Goal: Information Seeking & Learning: Compare options

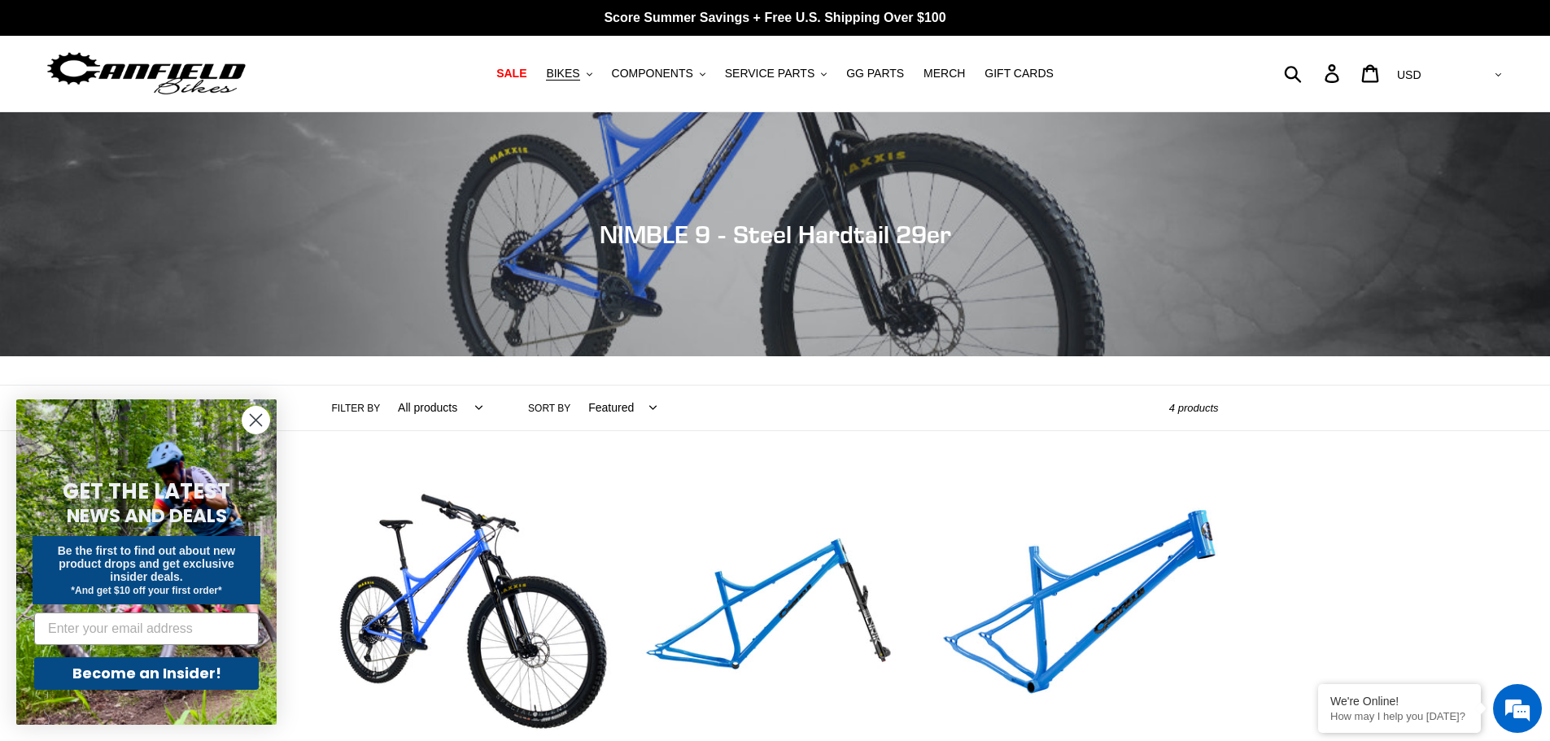
click at [248, 420] on circle "Close dialog" at bounding box center [256, 420] width 27 height 27
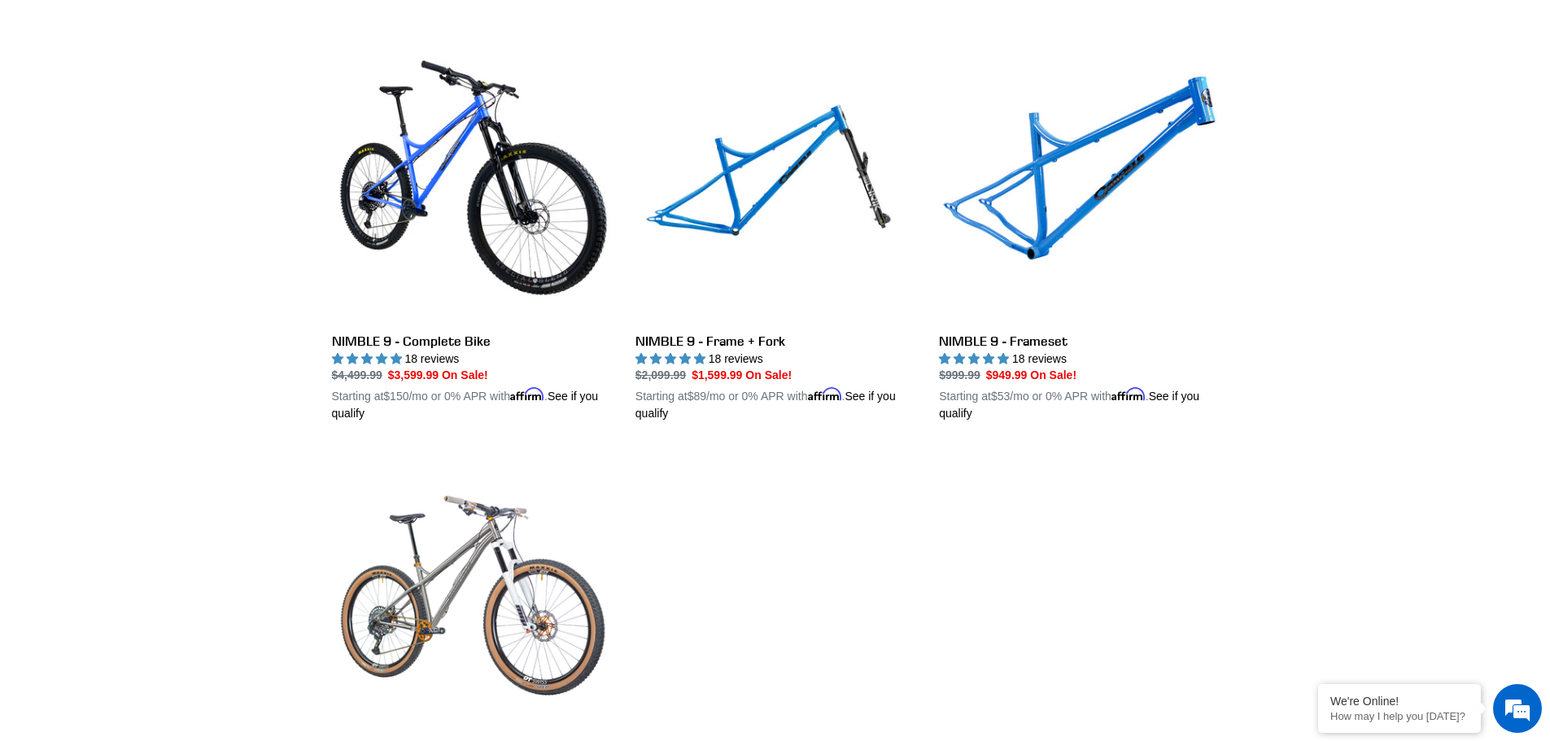
scroll to position [380, 0]
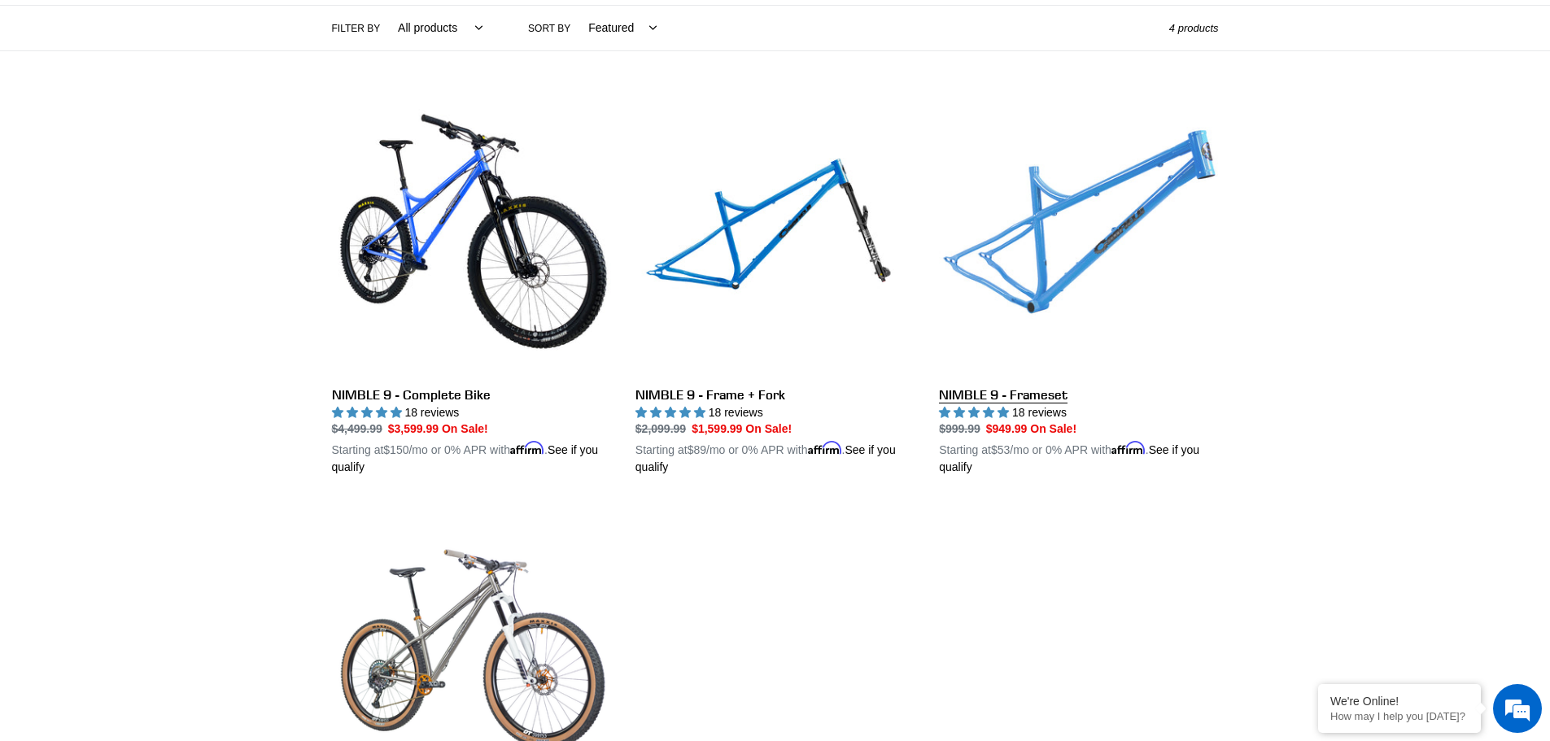
click at [1003, 400] on link "NIMBLE 9 - Frameset" at bounding box center [1078, 286] width 279 height 381
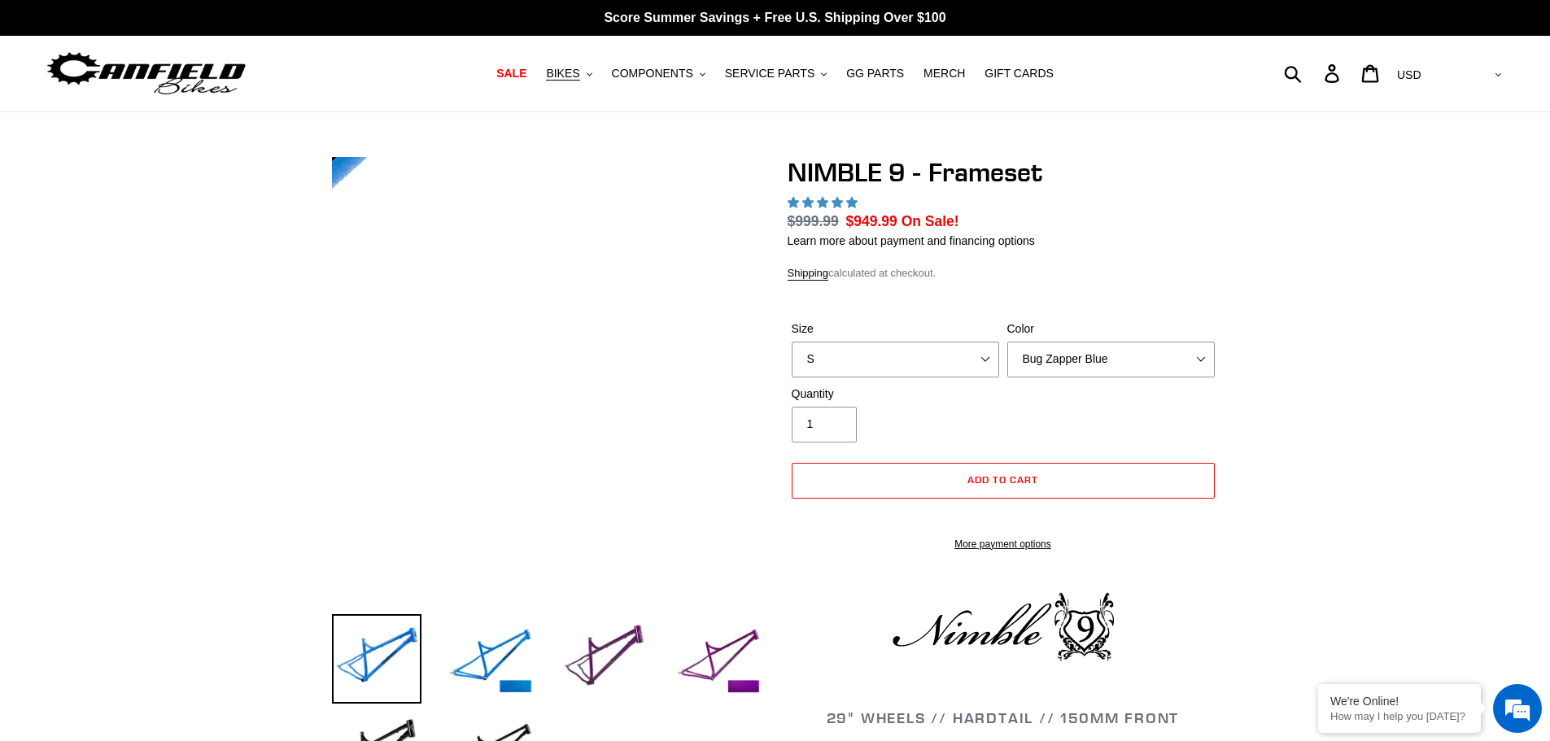
select select "highest-rating"
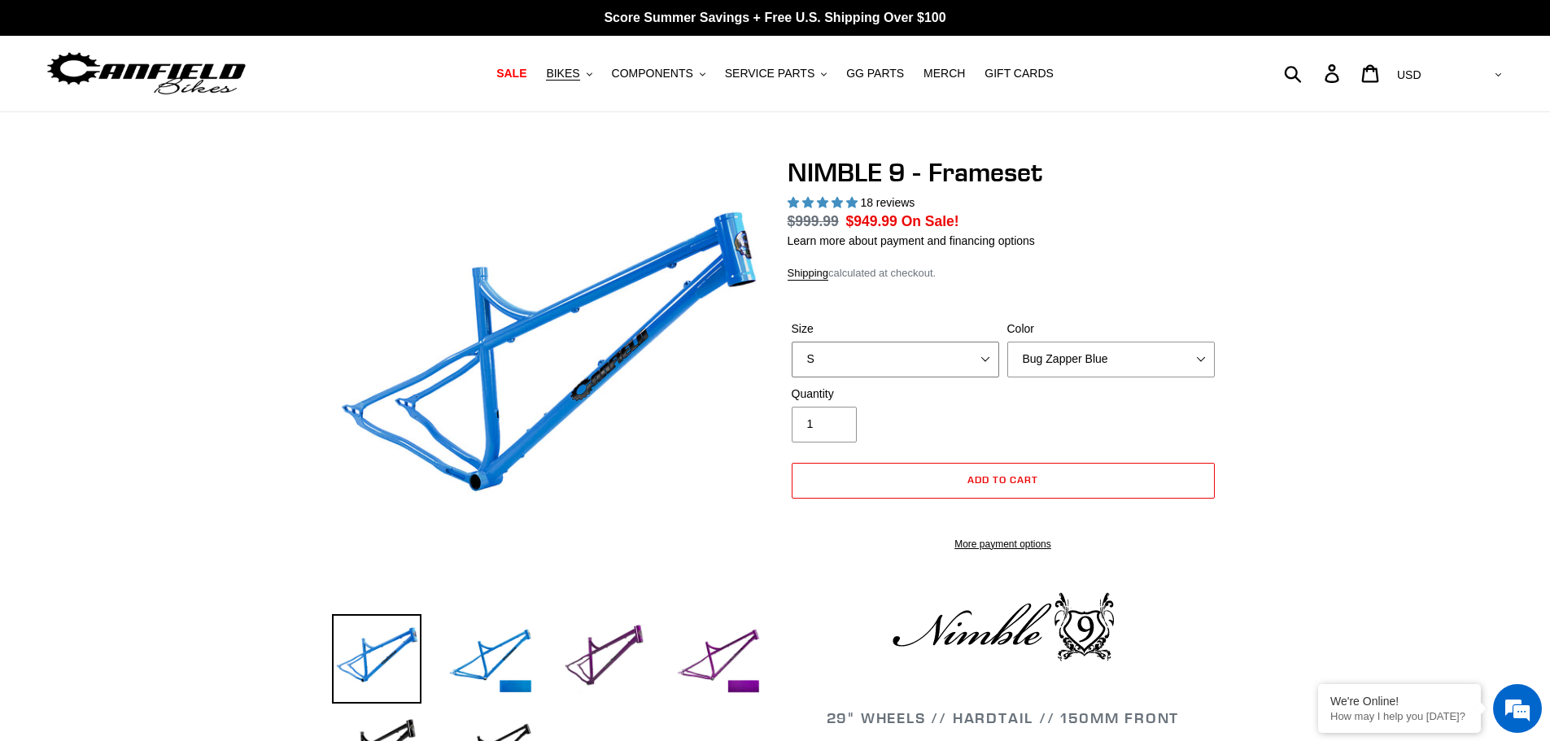
click at [938, 360] on select "S M L XL" at bounding box center [896, 360] width 208 height 36
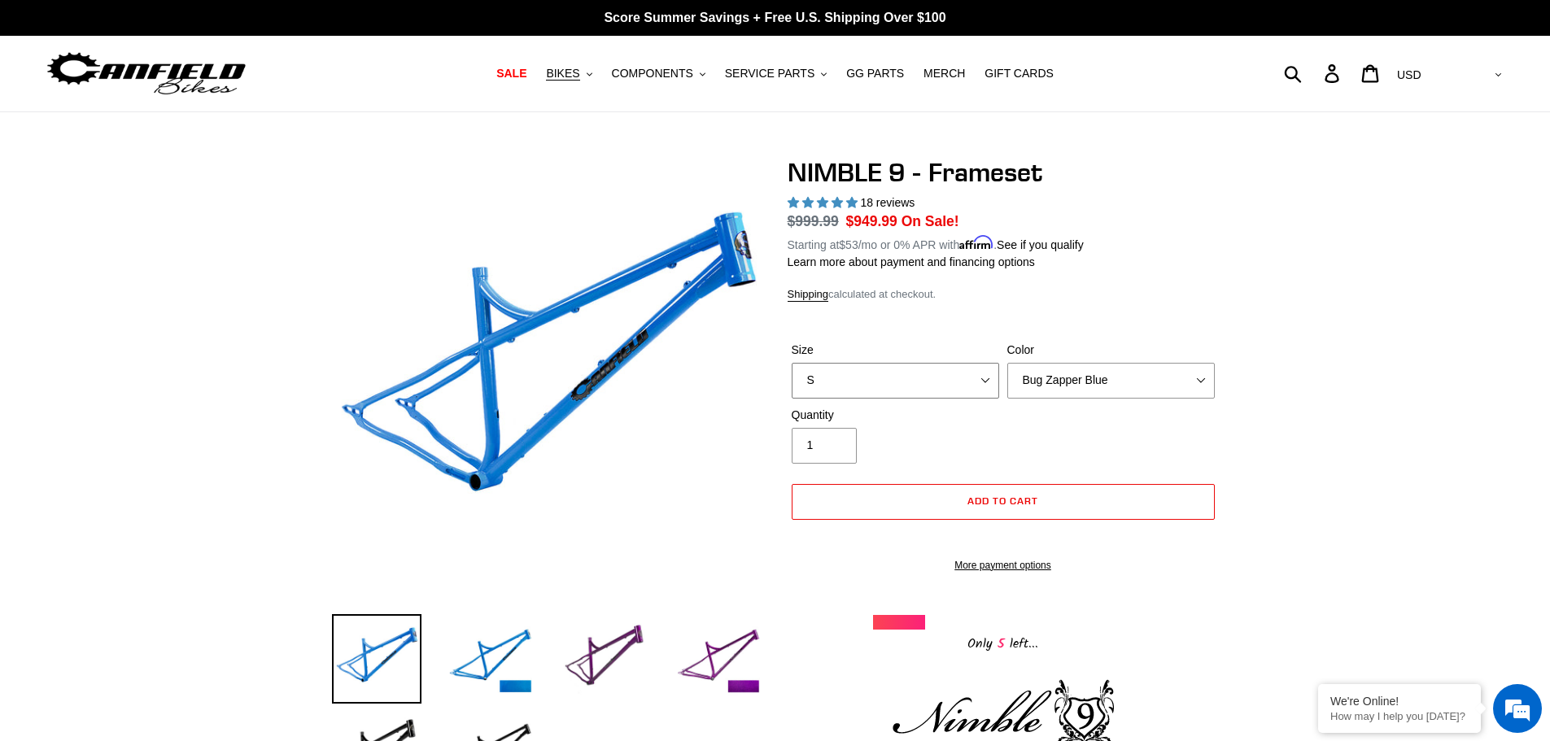
select select "XL"
click at [792, 363] on select "S M L XL" at bounding box center [896, 381] width 208 height 36
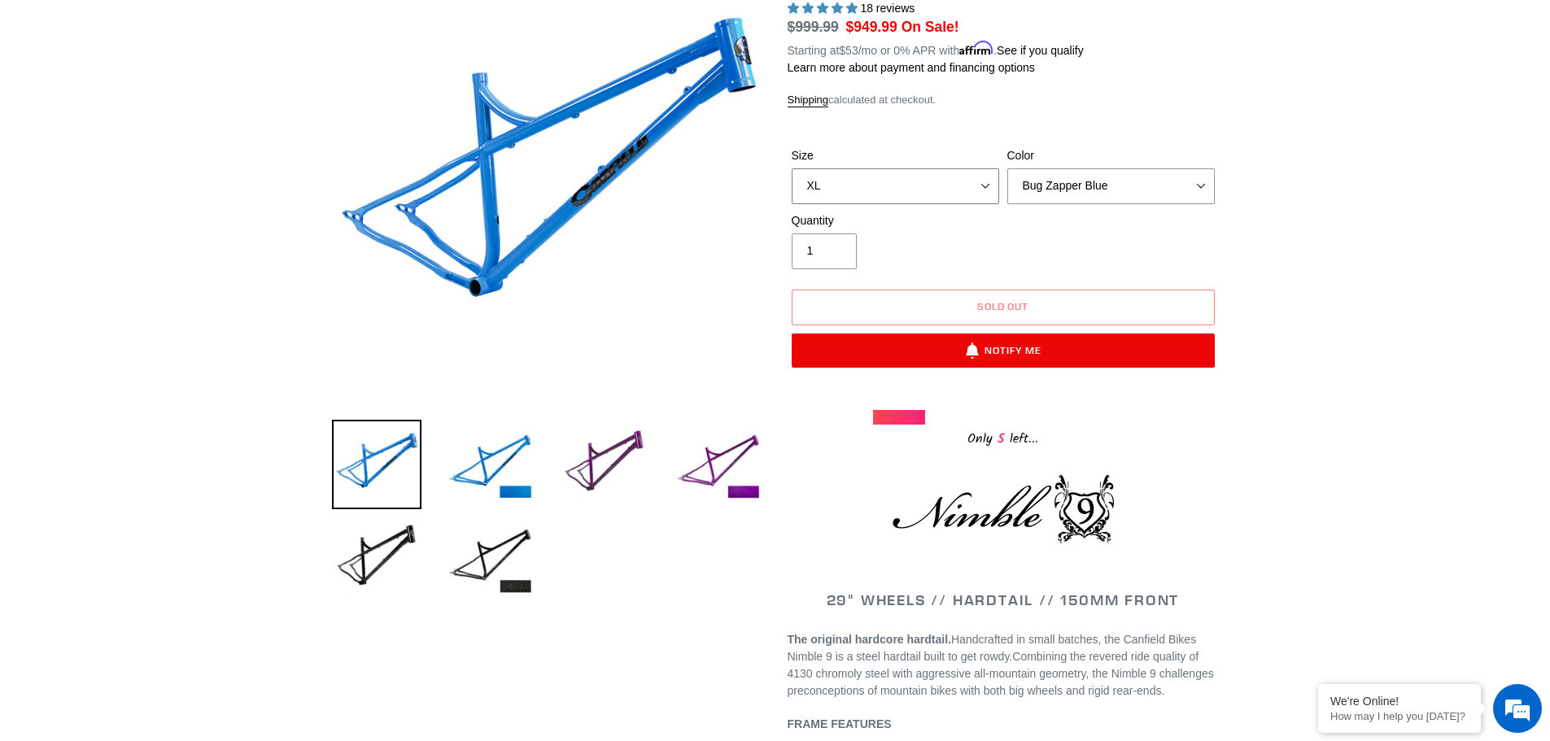
scroll to position [190, 0]
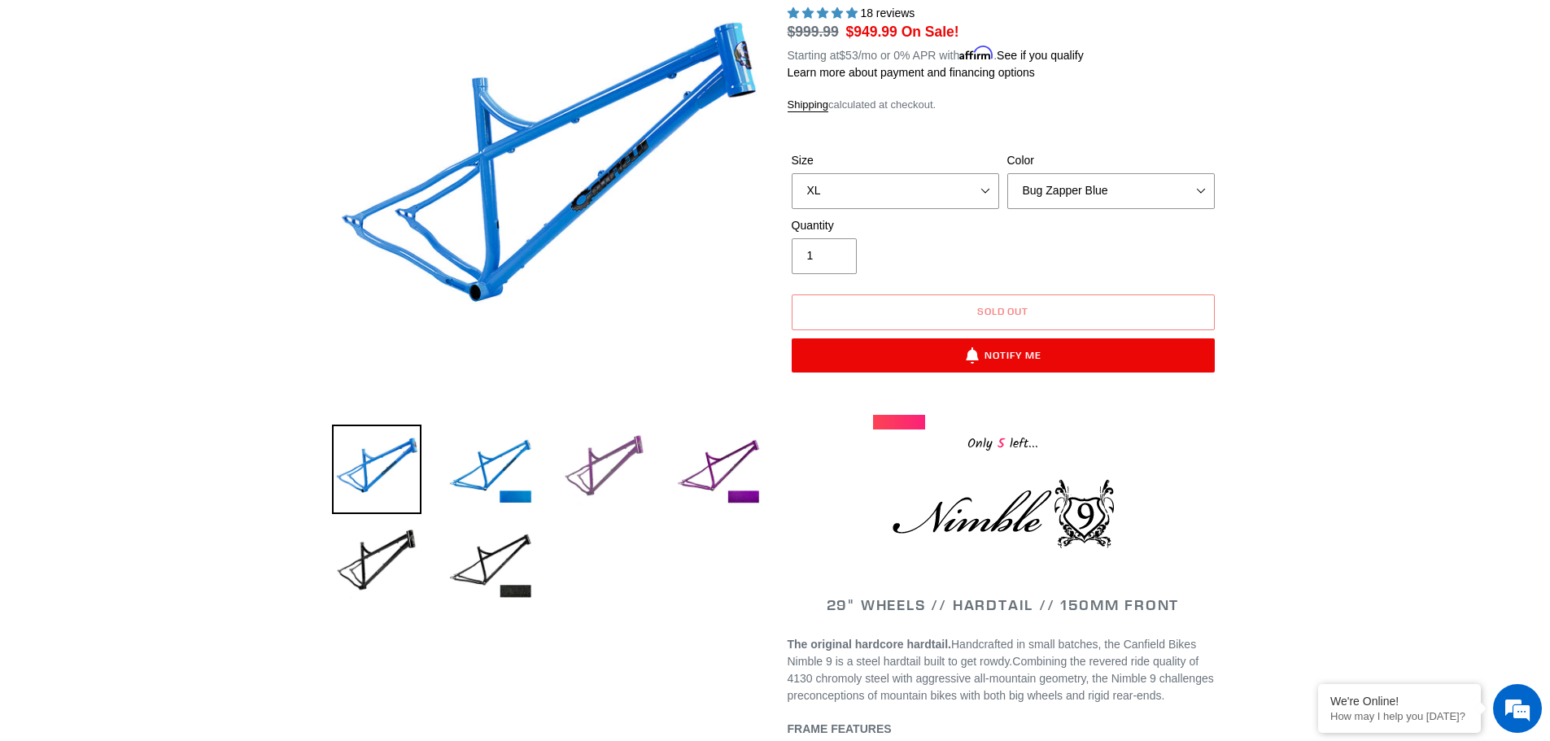
click at [594, 483] on img at bounding box center [605, 470] width 90 height 90
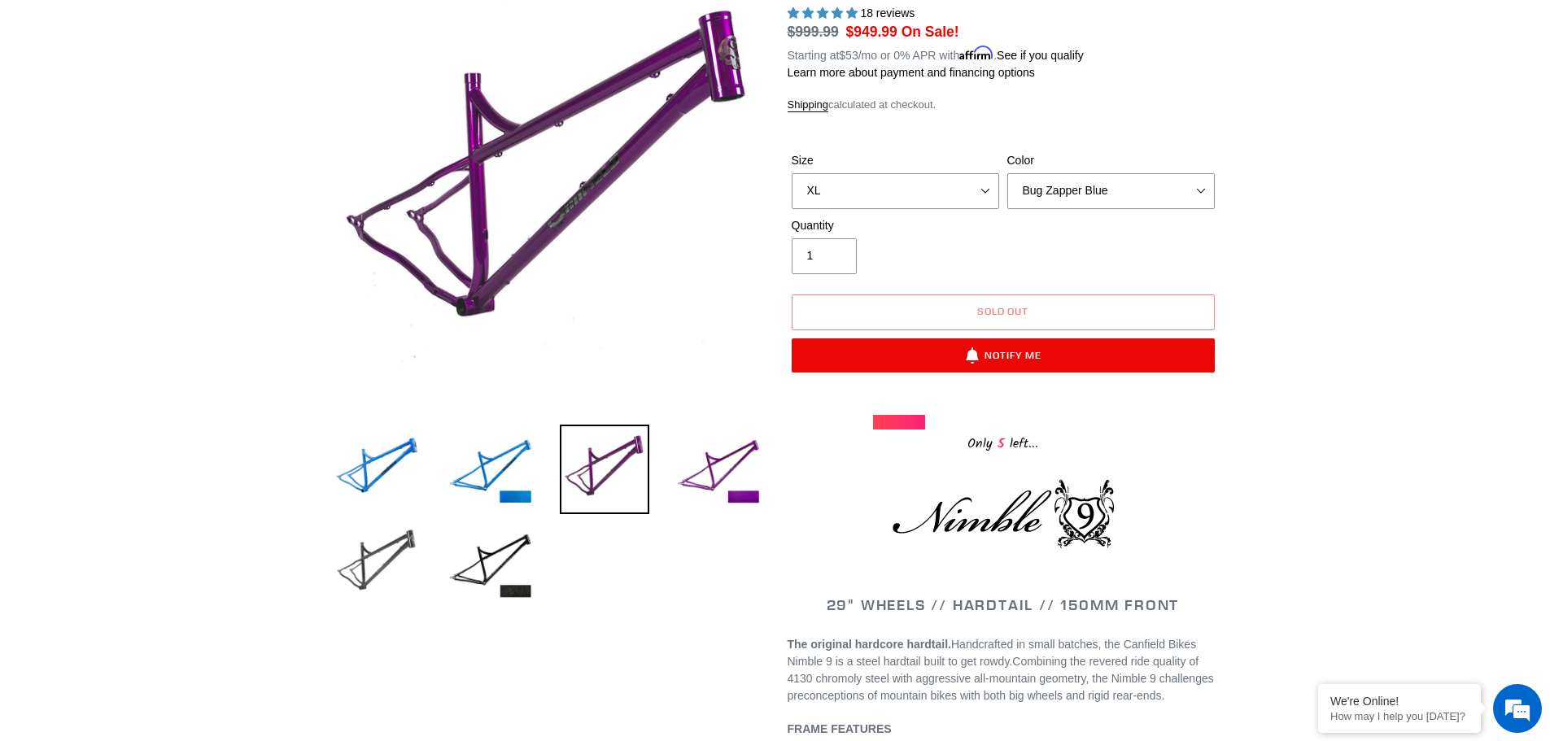
click at [374, 563] on img at bounding box center [377, 564] width 90 height 90
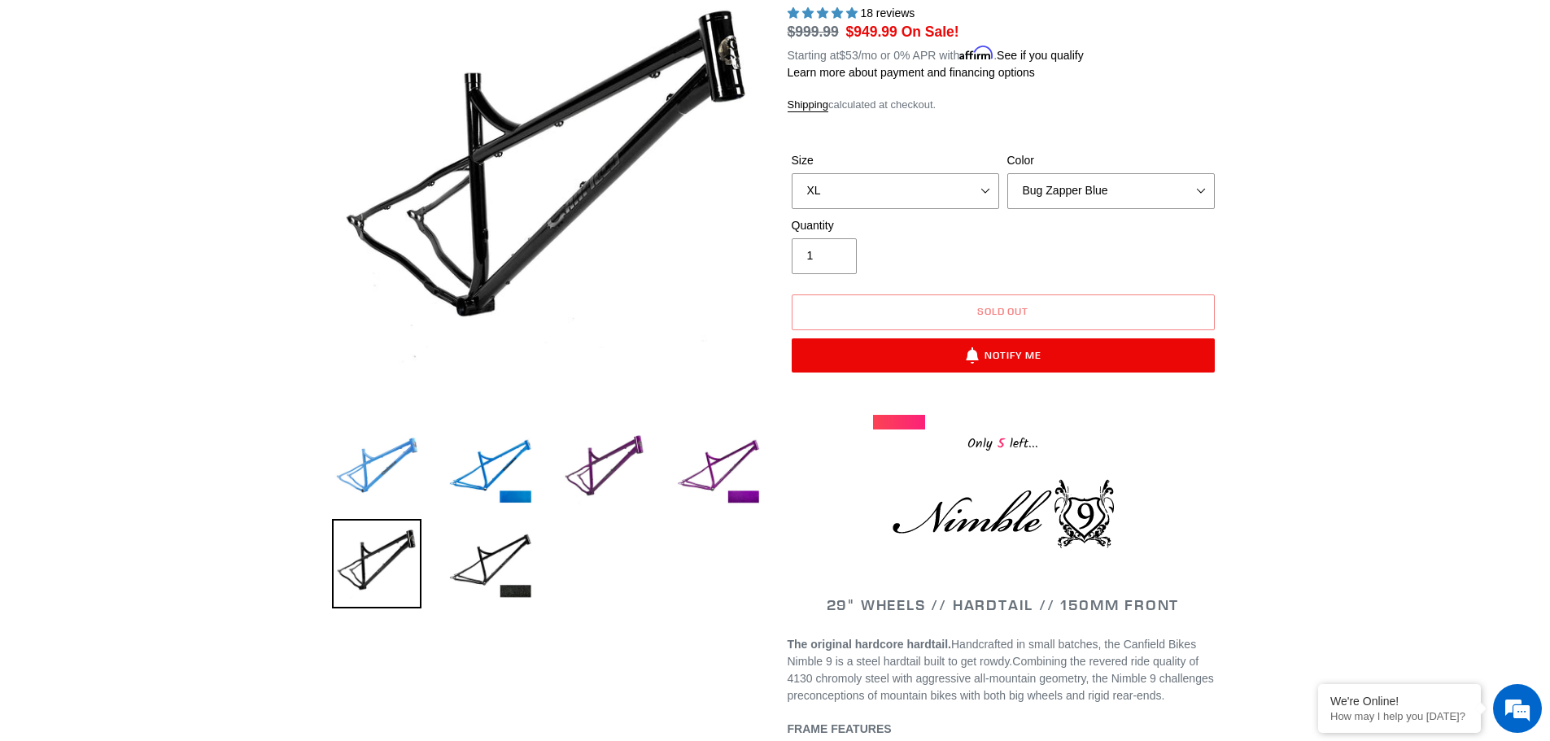
click at [381, 479] on img at bounding box center [377, 470] width 90 height 90
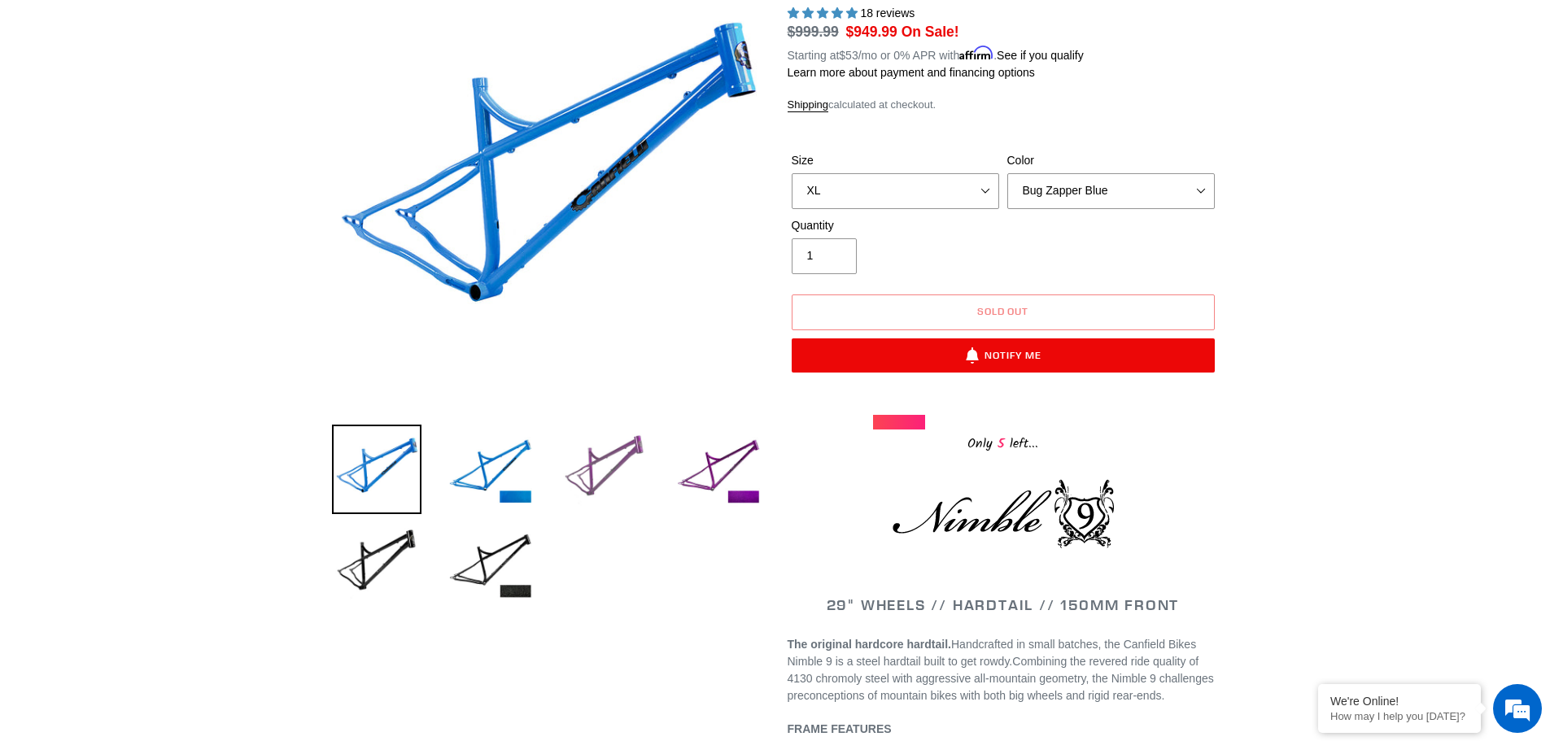
click at [602, 479] on img at bounding box center [605, 470] width 90 height 90
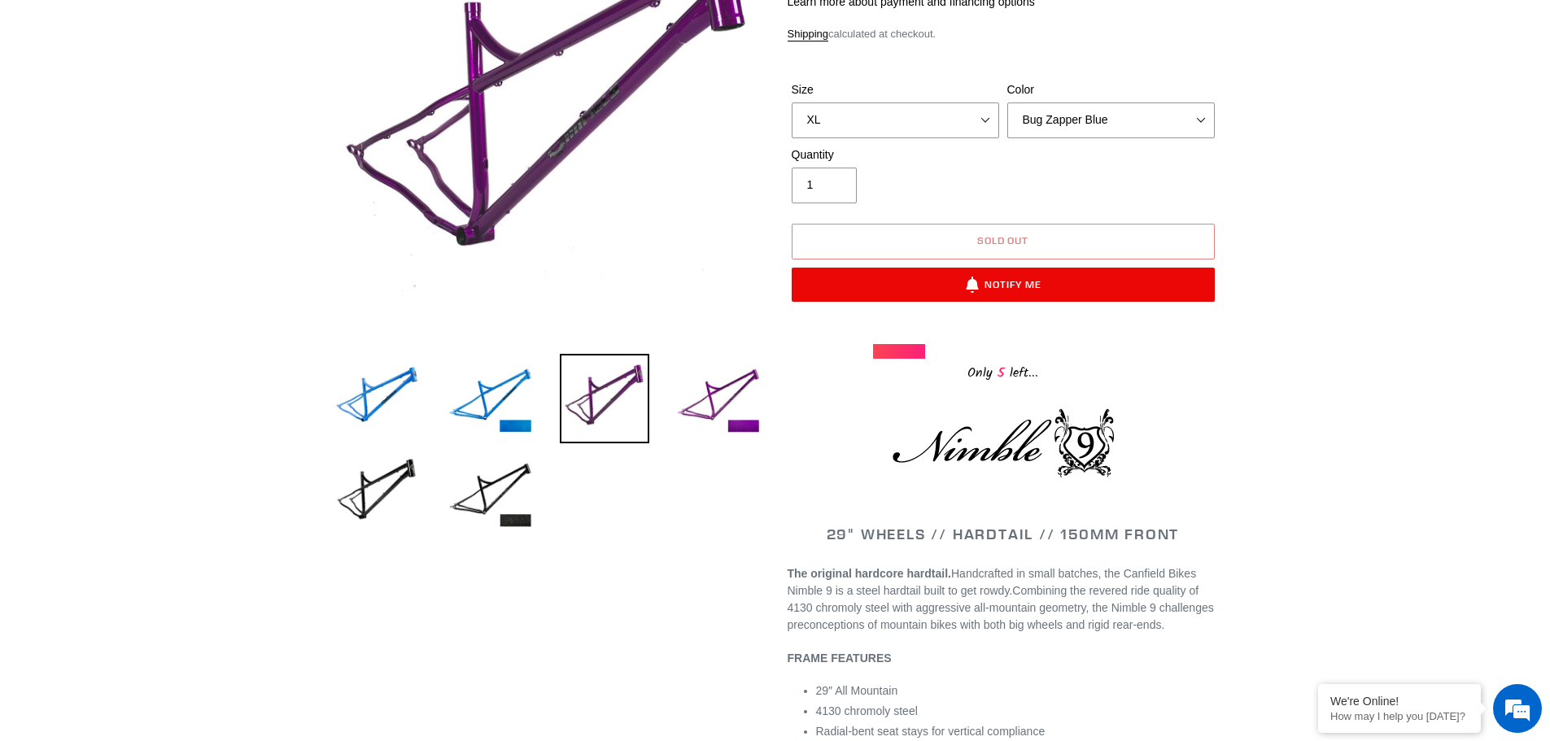
scroll to position [244, 0]
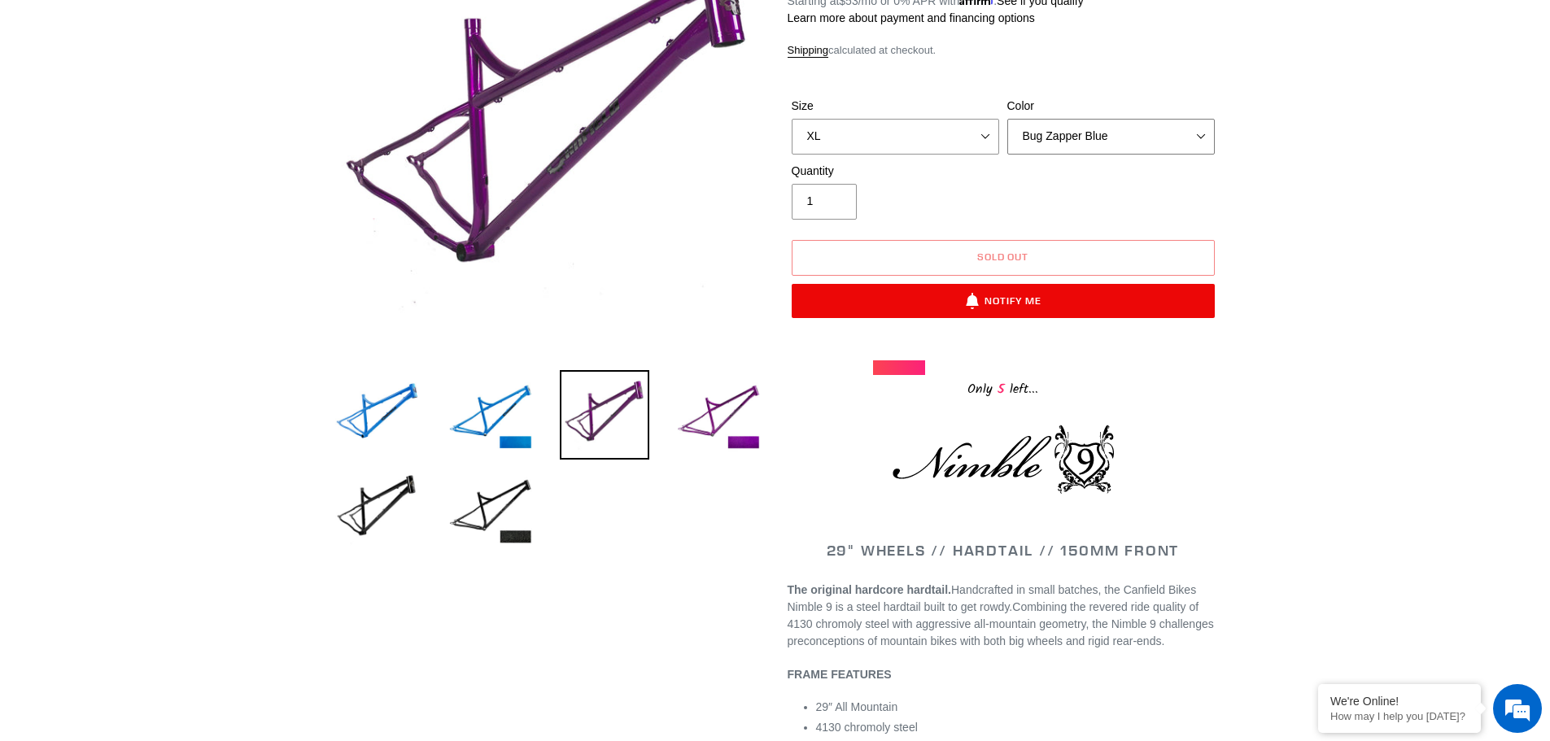
click at [1117, 132] on select "Bug Zapper Blue Purple Haze -Sold Out Galaxy Black" at bounding box center [1112, 137] width 208 height 36
click at [1008, 119] on select "Bug Zapper Blue Purple Haze -Sold Out Galaxy Black" at bounding box center [1112, 137] width 208 height 36
click at [1122, 142] on select "Bug Zapper Blue Purple Haze -Sold Out Galaxy Black" at bounding box center [1112, 137] width 208 height 36
click at [1008, 119] on select "Bug Zapper Blue Purple Haze -Sold Out Galaxy Black" at bounding box center [1112, 137] width 208 height 36
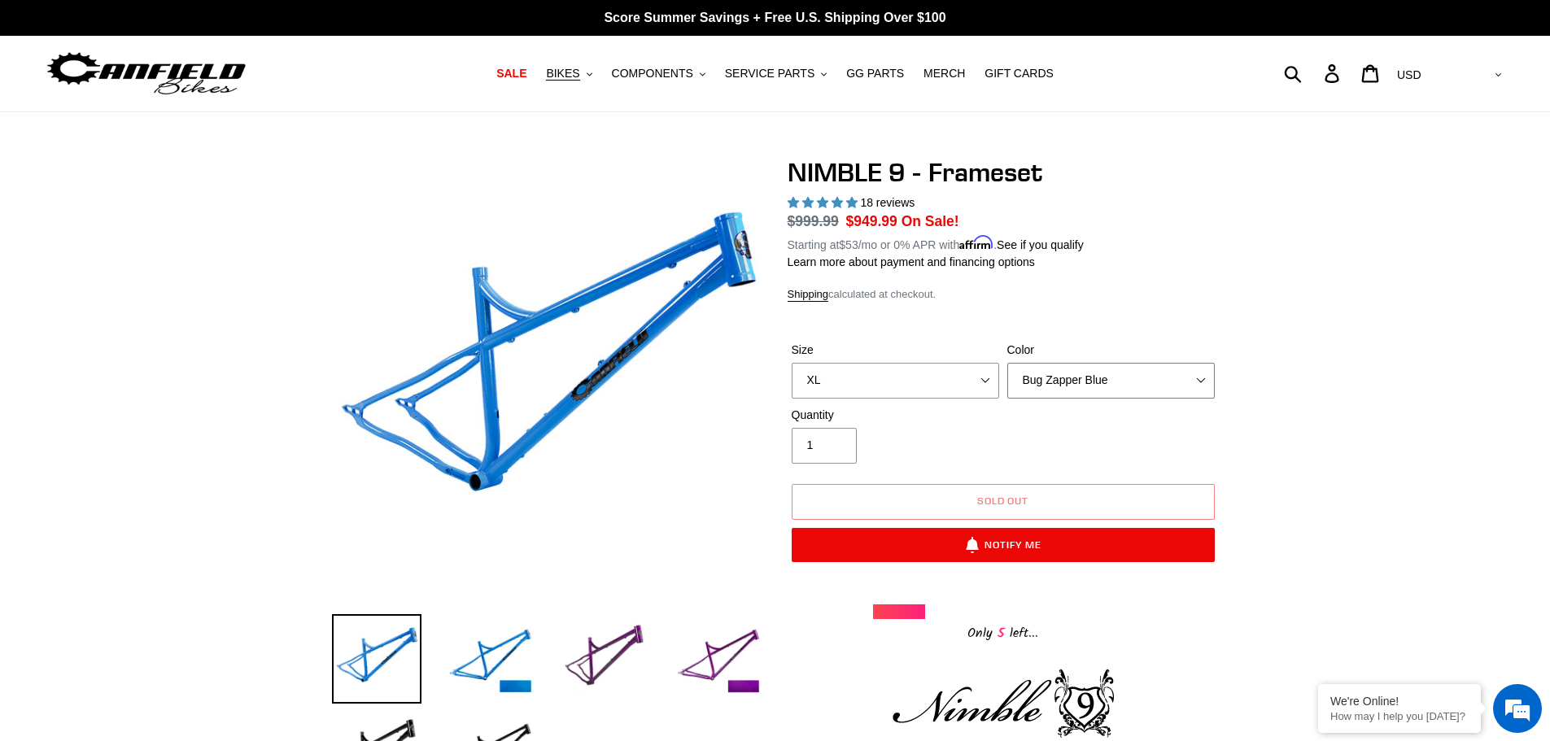
click at [1069, 375] on select "Bug Zapper Blue Purple Haze -Sold Out Galaxy Black" at bounding box center [1112, 381] width 208 height 36
select select "Galaxy Black"
click at [1008, 363] on select "Bug Zapper Blue Purple Haze -Sold Out Galaxy Black" at bounding box center [1112, 381] width 208 height 36
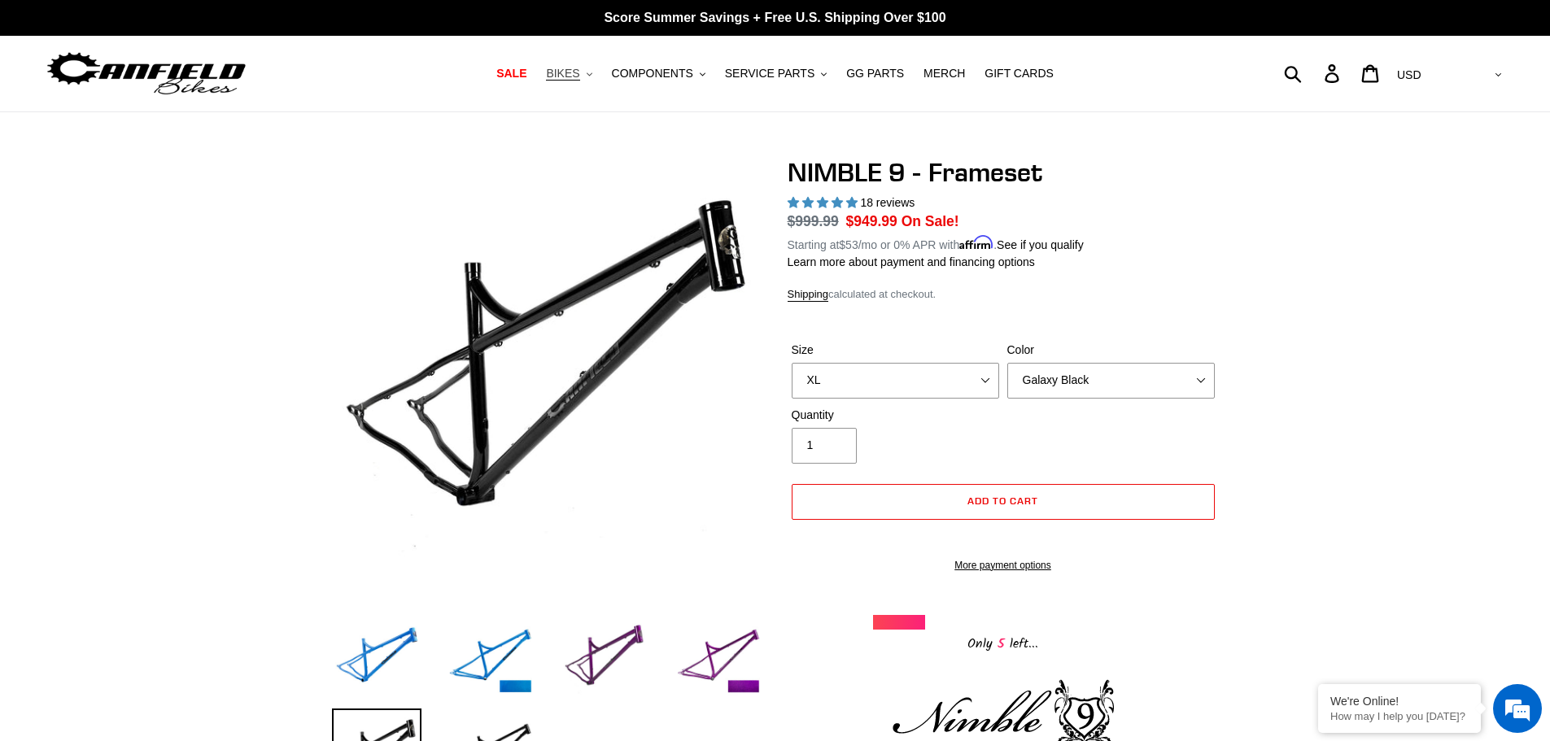
click at [579, 72] on span "BIKES" at bounding box center [562, 74] width 33 height 14
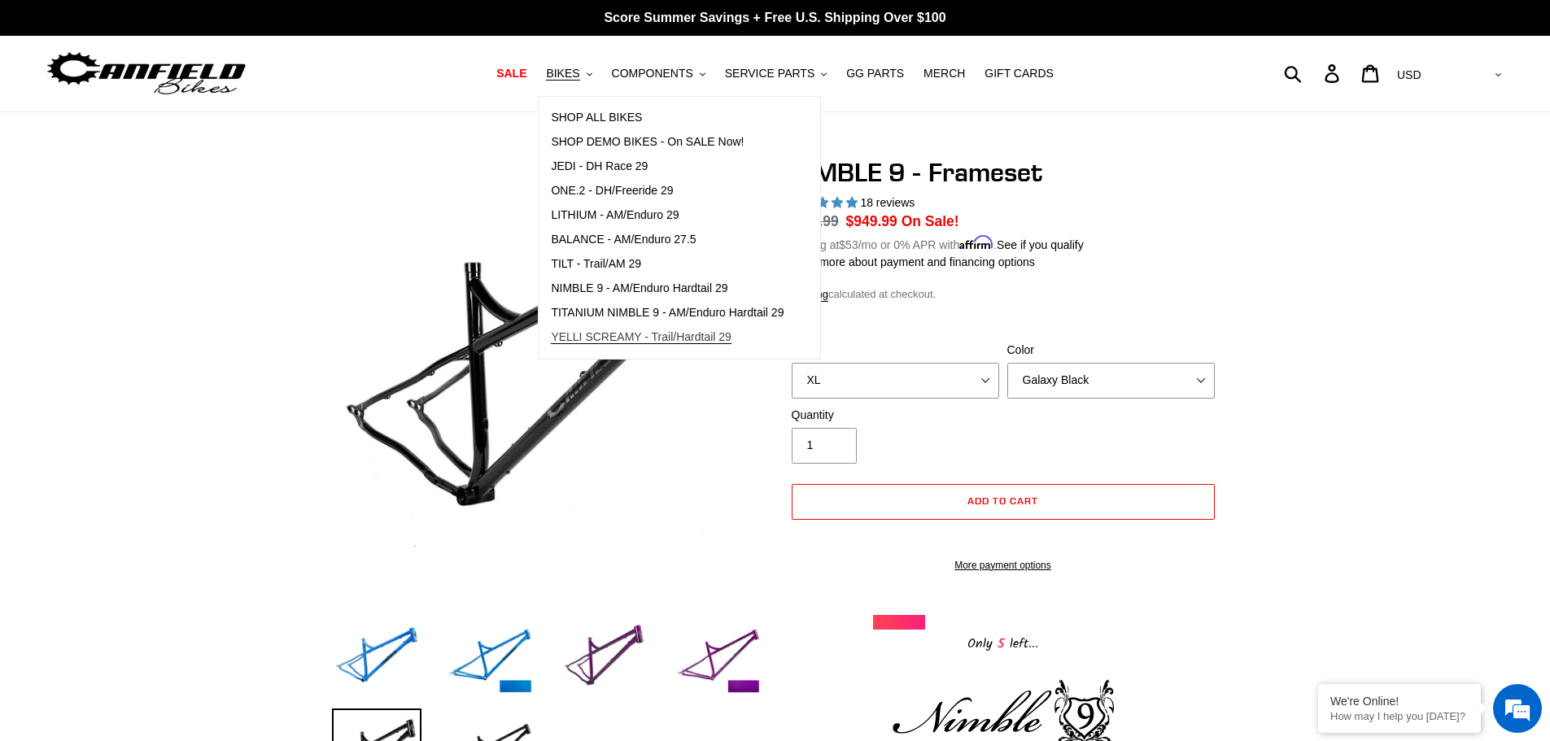
click at [706, 338] on span "YELLI SCREAMY - Trail/Hardtail 29" at bounding box center [641, 337] width 181 height 14
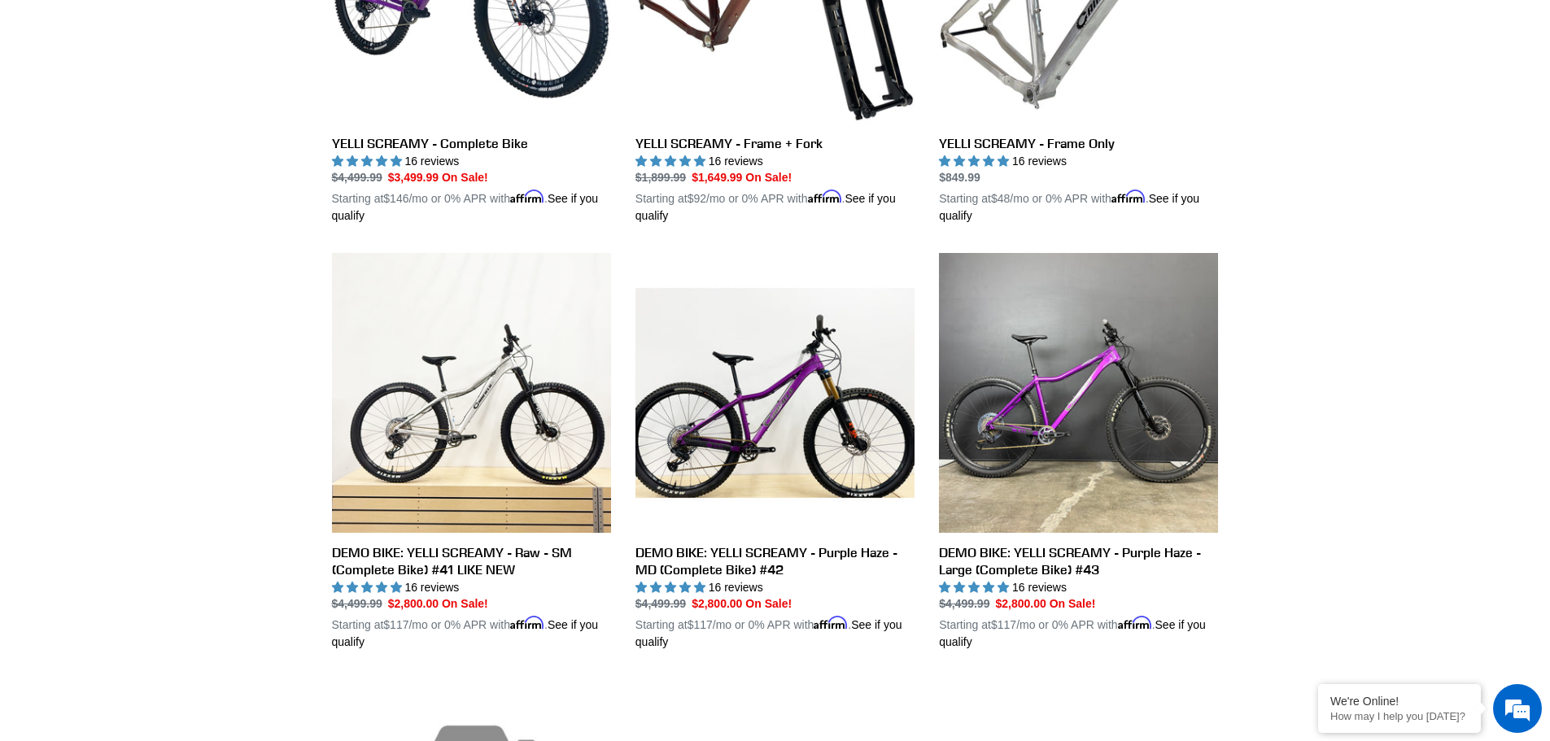
scroll to position [515, 0]
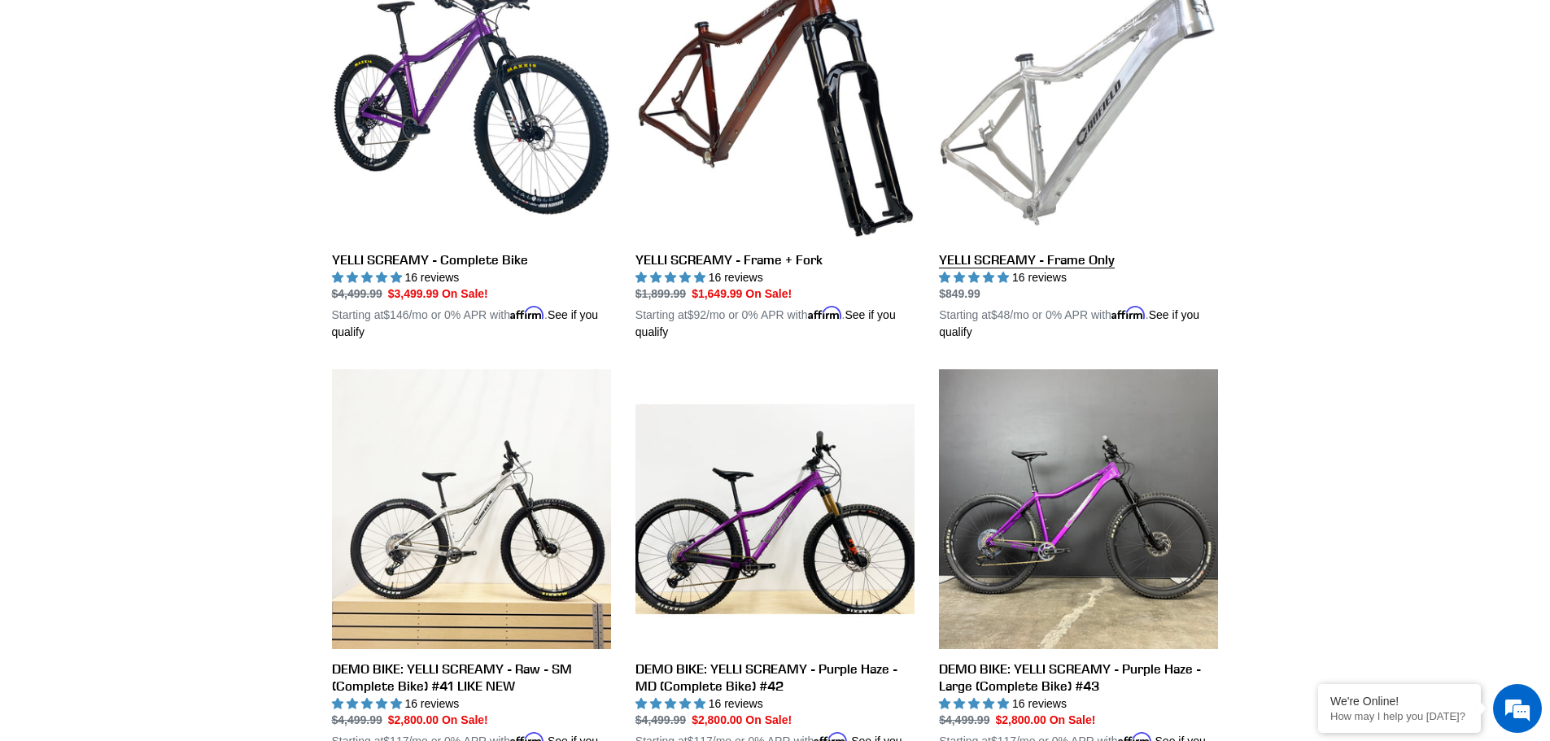
click at [1071, 186] on link "YELLI SCREAMY - Frame Only" at bounding box center [1078, 151] width 279 height 381
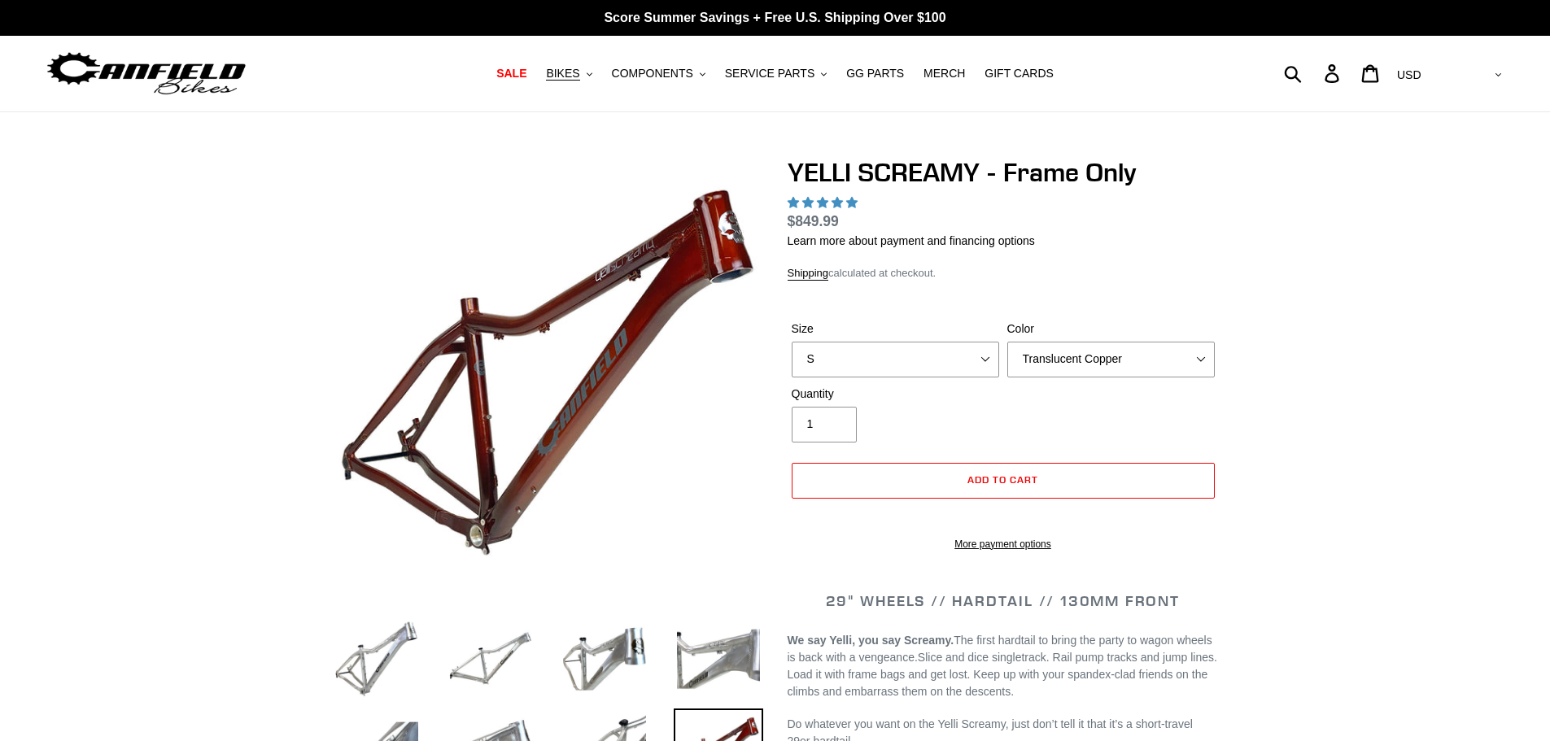
select select "highest-rating"
click at [986, 351] on select "S M L XL" at bounding box center [896, 360] width 208 height 36
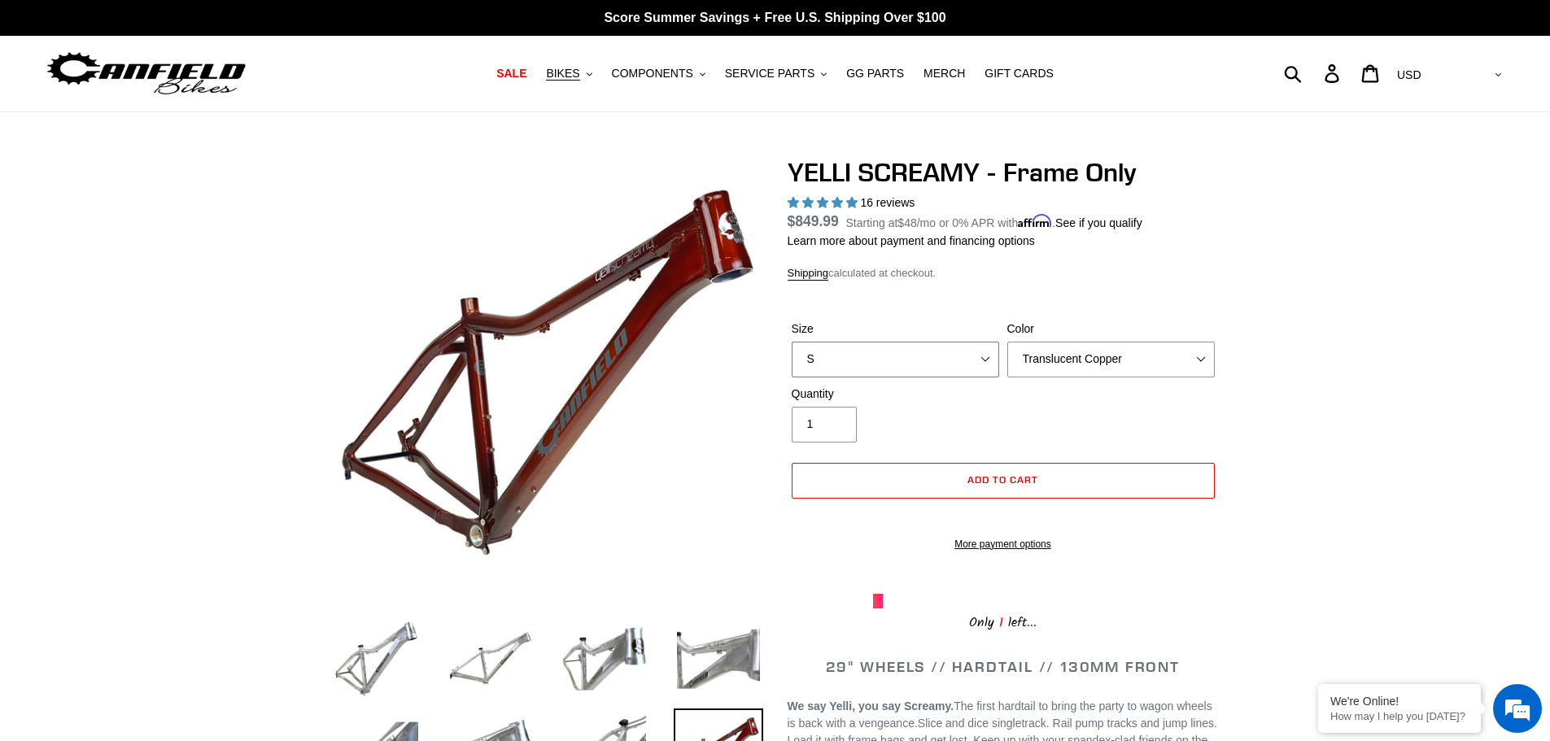
select select "XL"
click at [792, 342] on select "S M L XL" at bounding box center [896, 360] width 208 height 36
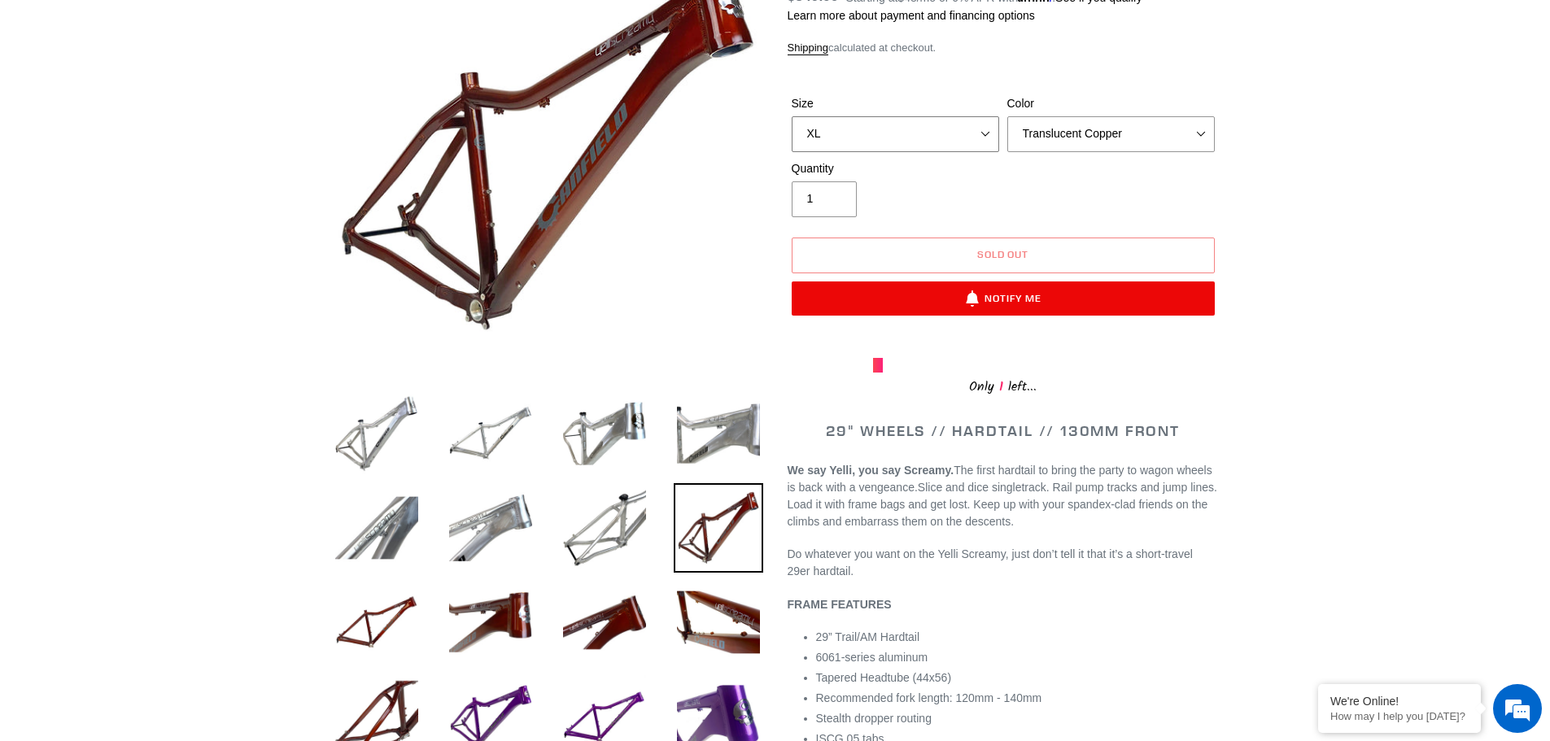
scroll to position [217, 0]
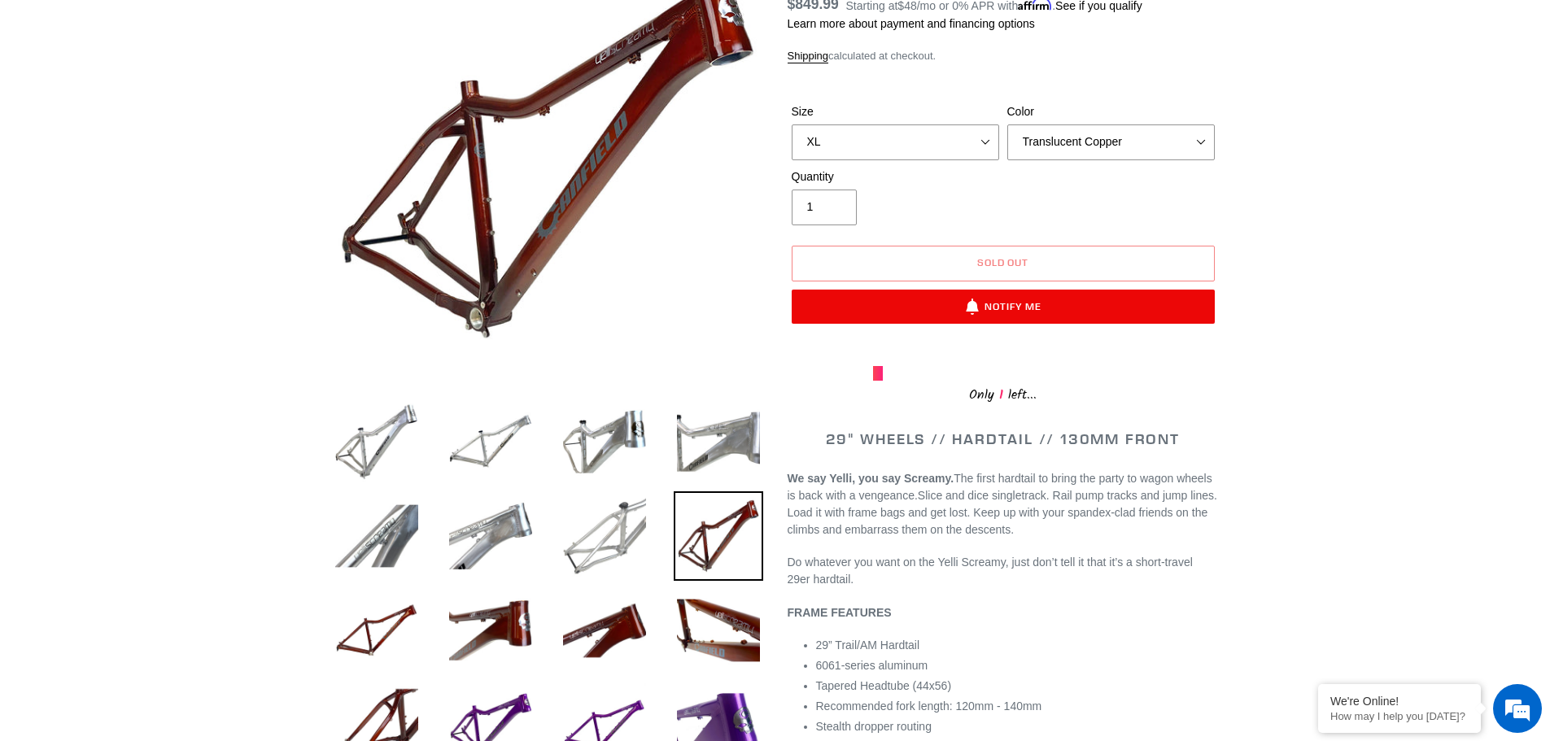
click at [594, 549] on img at bounding box center [605, 537] width 90 height 90
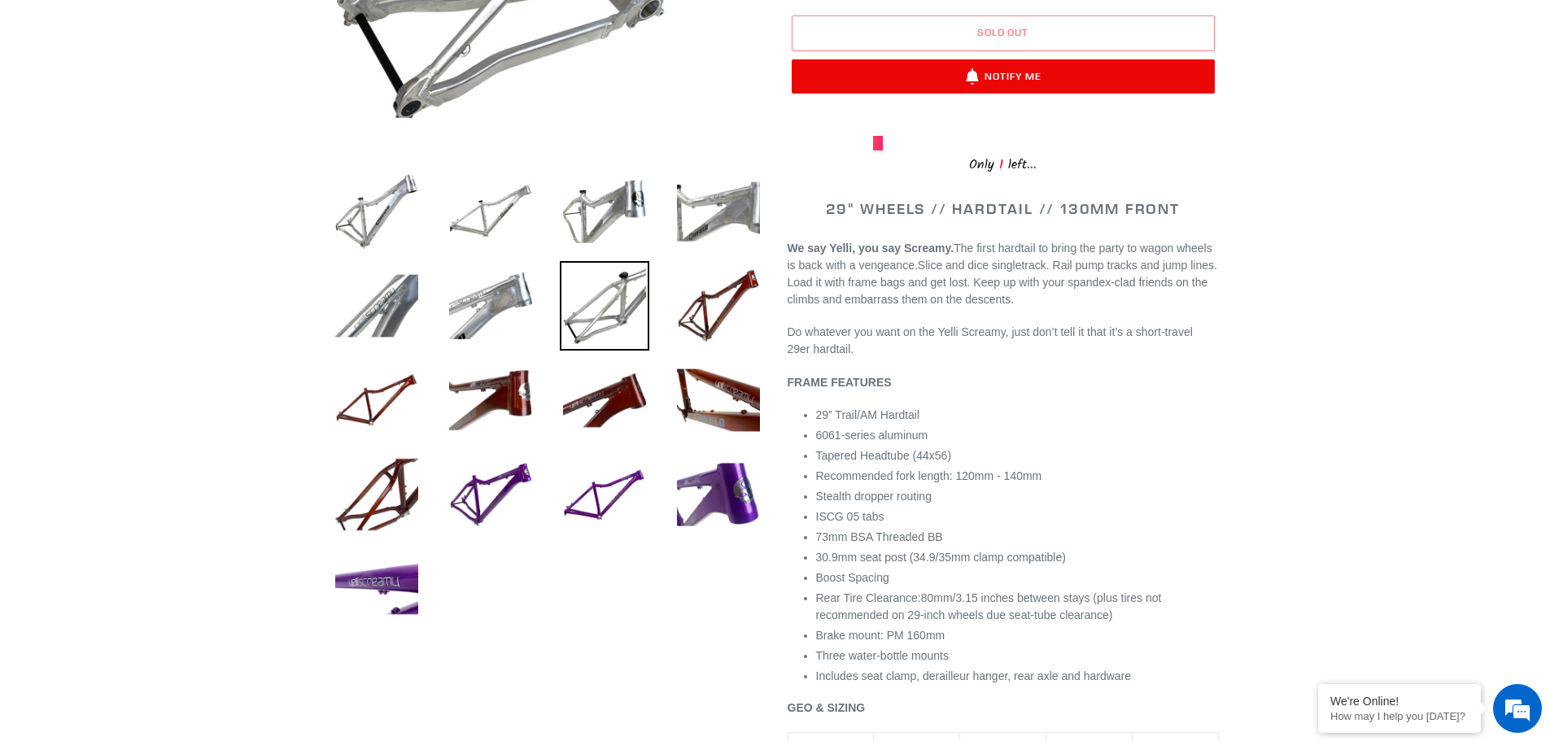
scroll to position [461, 0]
